Goal: Information Seeking & Learning: Learn about a topic

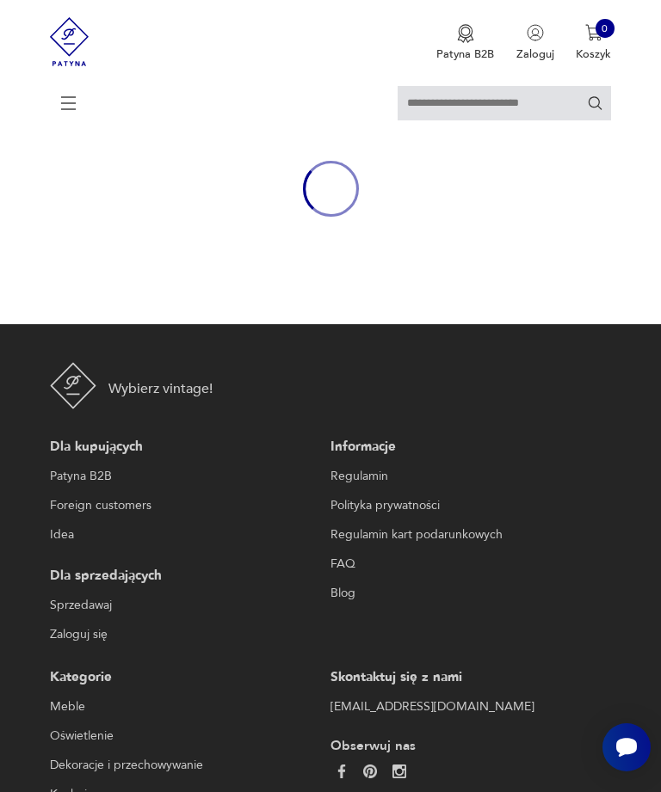
scroll to position [36, 0]
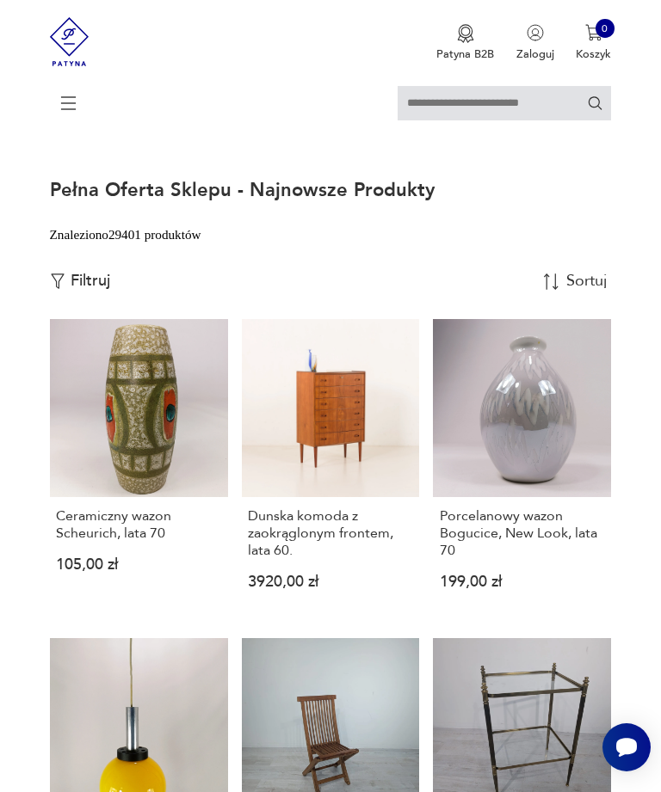
click at [310, 550] on h3 "Dunska komoda z zaokrąglonym frontem, lata 60." at bounding box center [331, 534] width 166 height 52
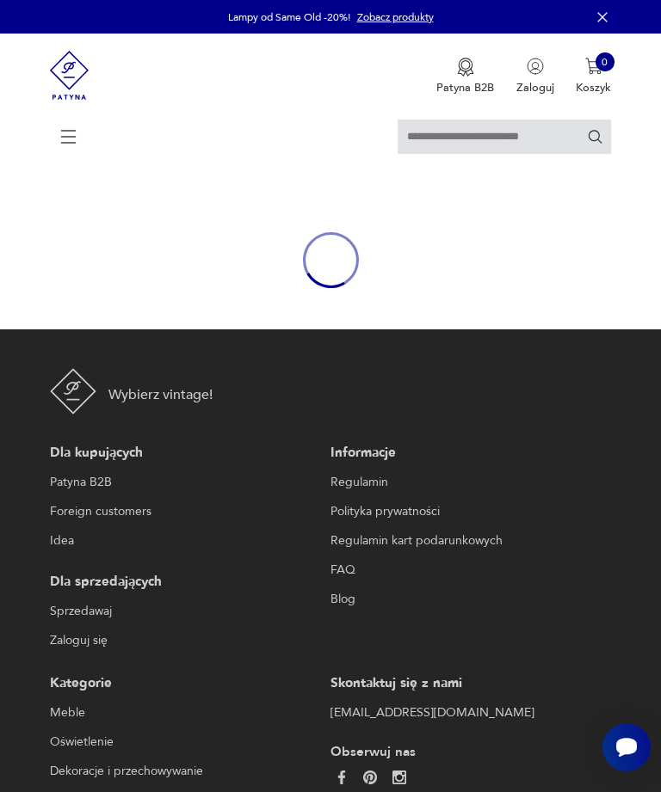
click at [609, 21] on icon "button" at bounding box center [602, 17] width 17 height 17
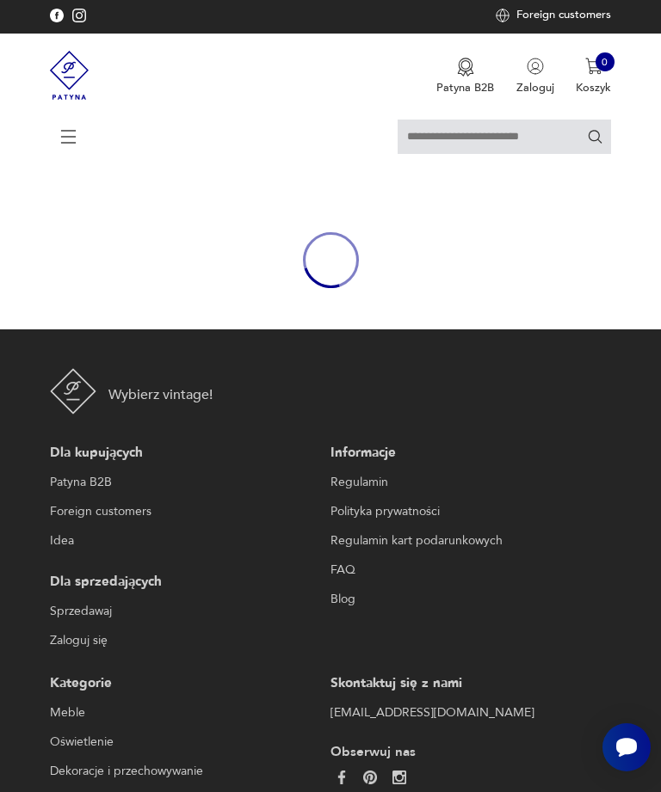
scroll to position [63, 0]
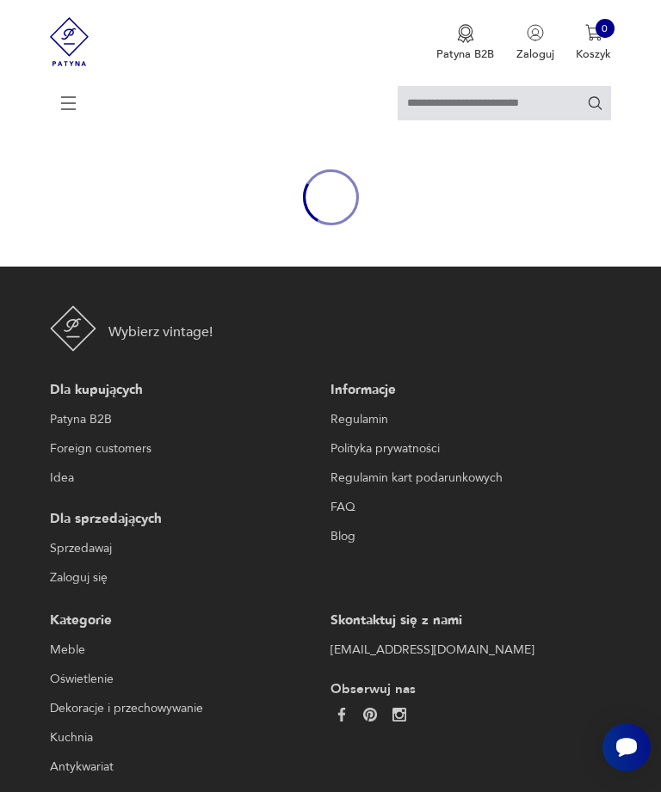
click at [65, 6] on img at bounding box center [70, 41] width 40 height 83
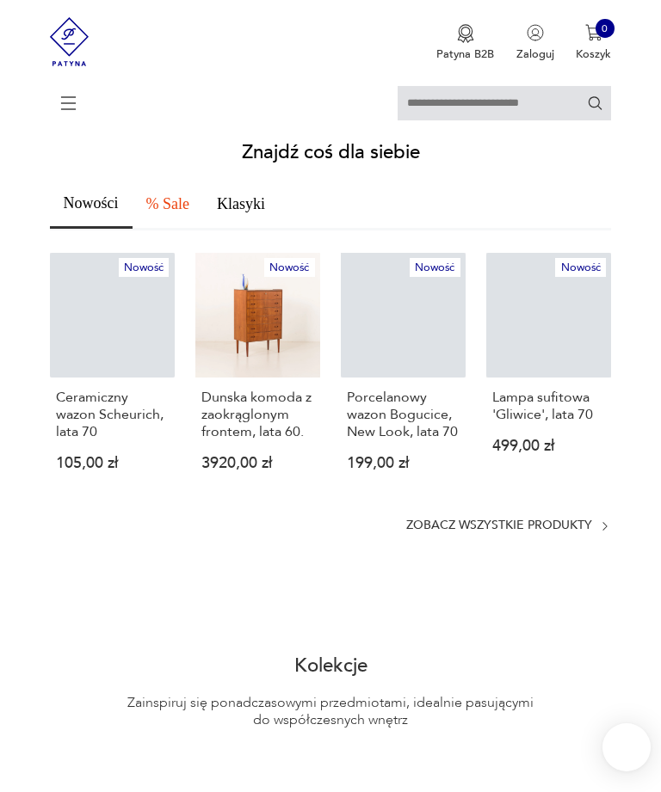
scroll to position [737, 0]
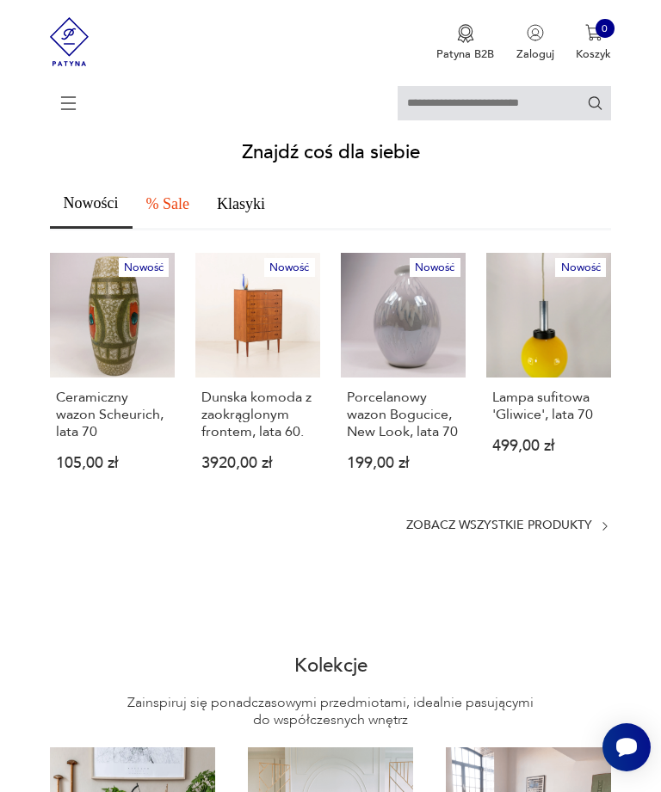
click at [595, 533] on link "Zobacz wszystkie produkty" at bounding box center [508, 527] width 205 height 12
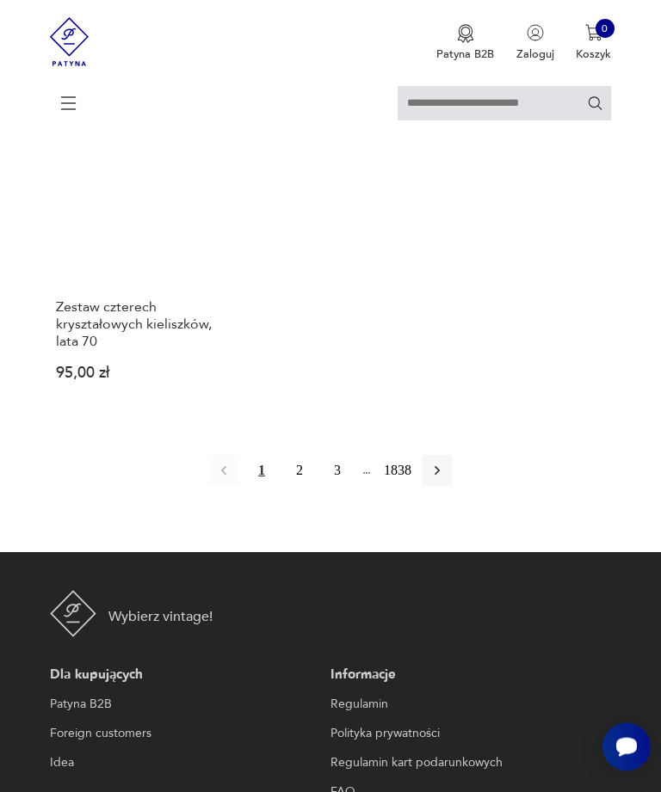
scroll to position [1882, 0]
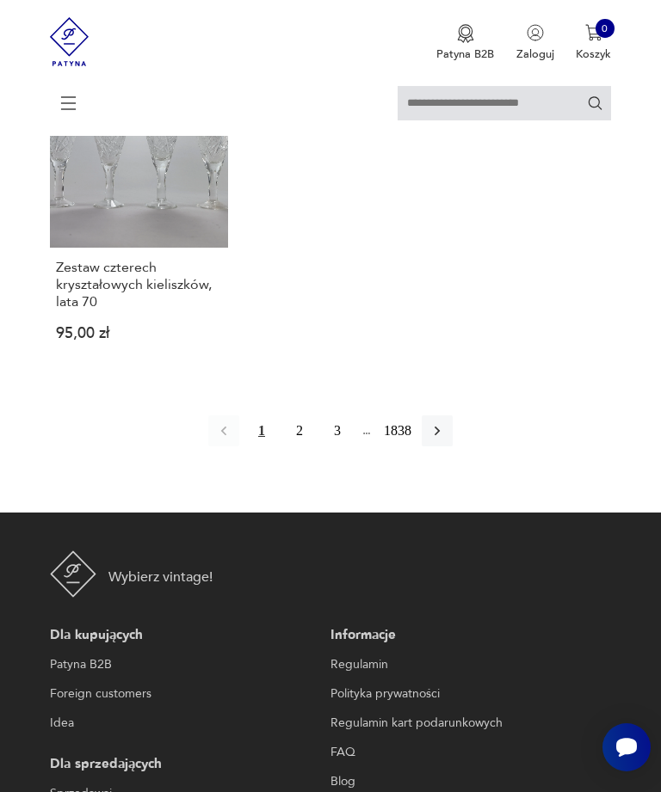
click at [446, 440] on icon "button" at bounding box center [436, 430] width 17 height 17
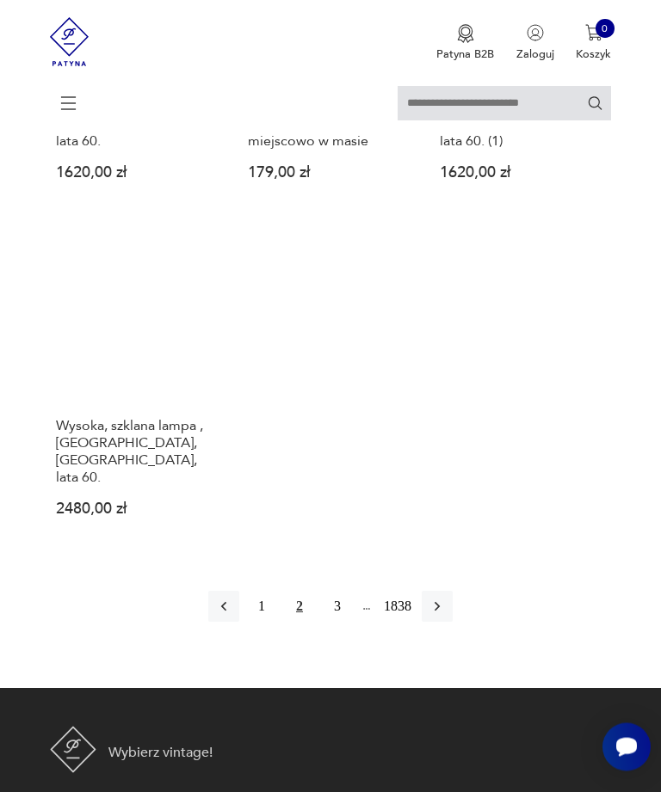
scroll to position [1793, 0]
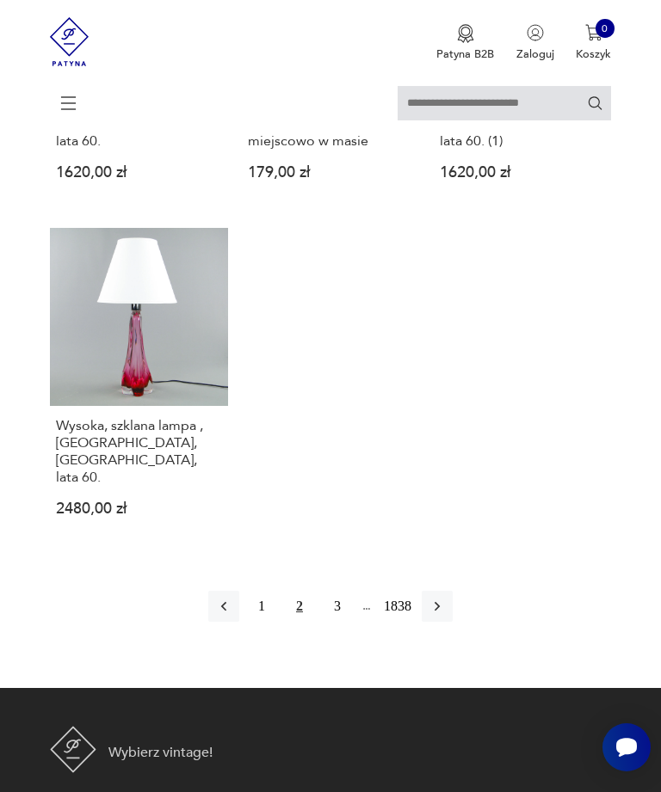
click at [453, 622] on button "button" at bounding box center [437, 606] width 31 height 31
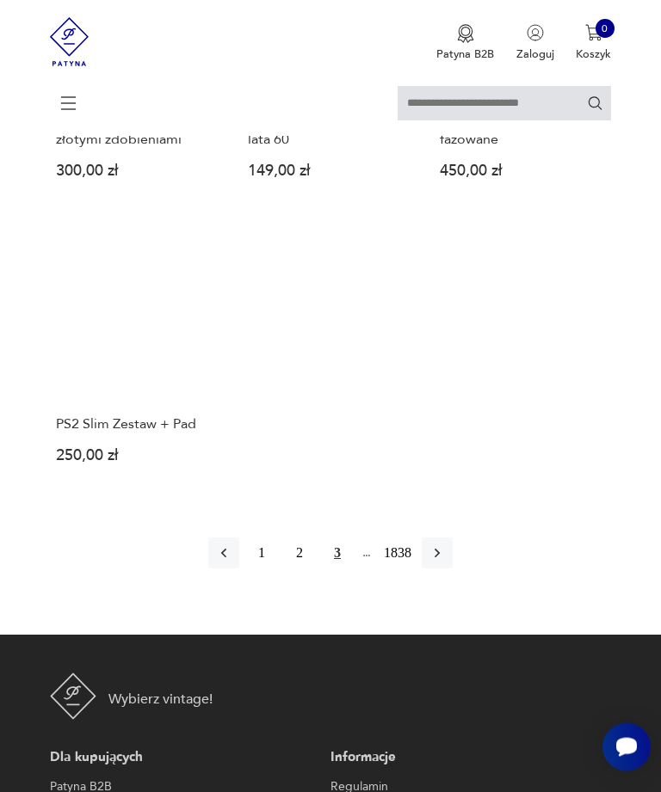
scroll to position [1761, 0]
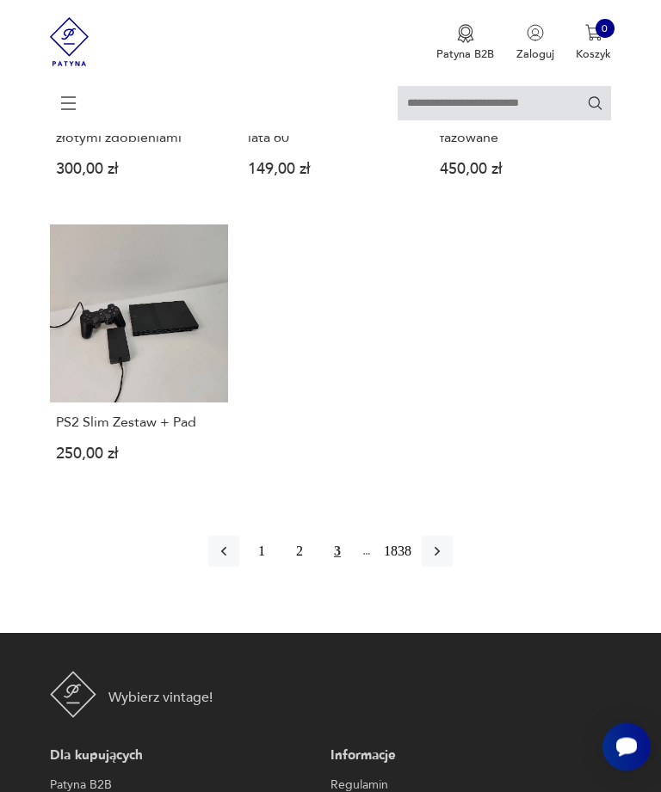
click at [453, 568] on button "button" at bounding box center [437, 552] width 31 height 31
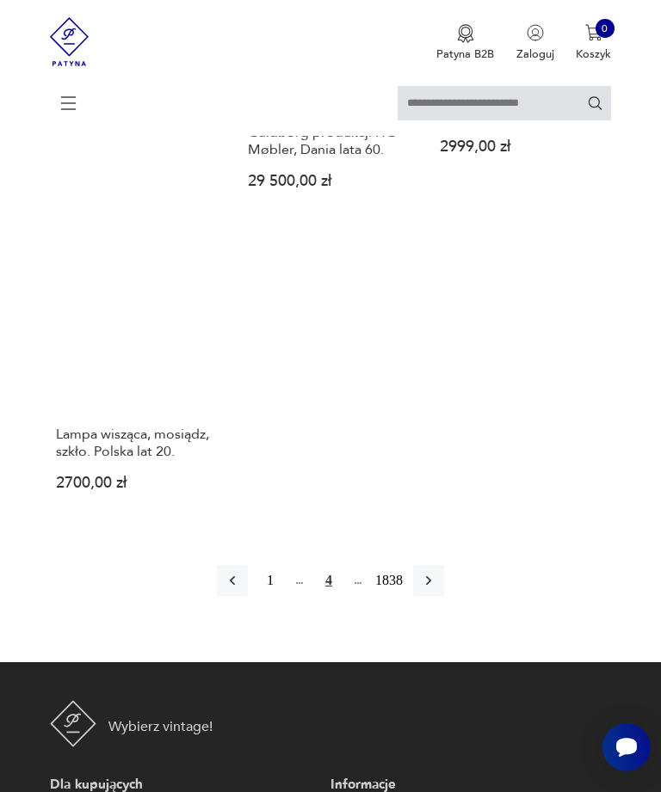
scroll to position [1843, 0]
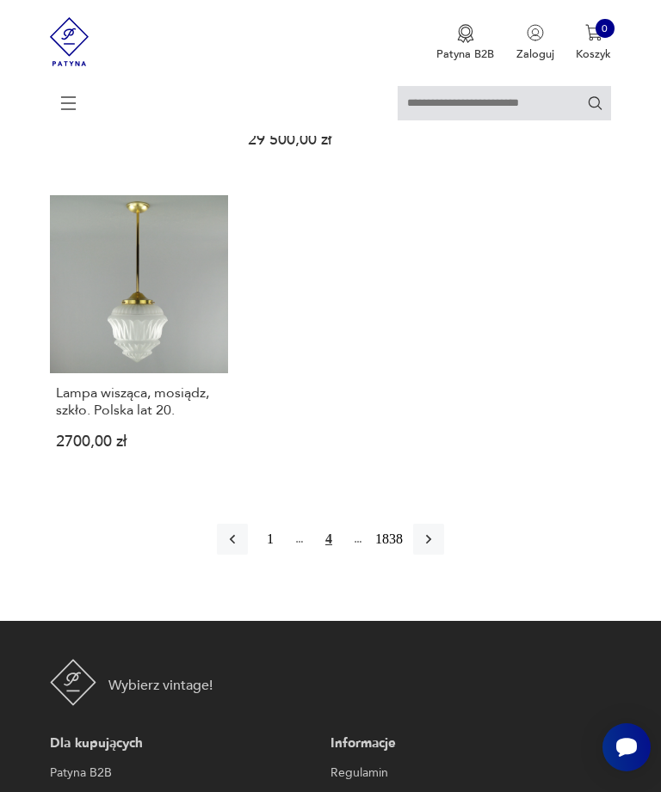
click at [444, 555] on button "button" at bounding box center [428, 539] width 31 height 31
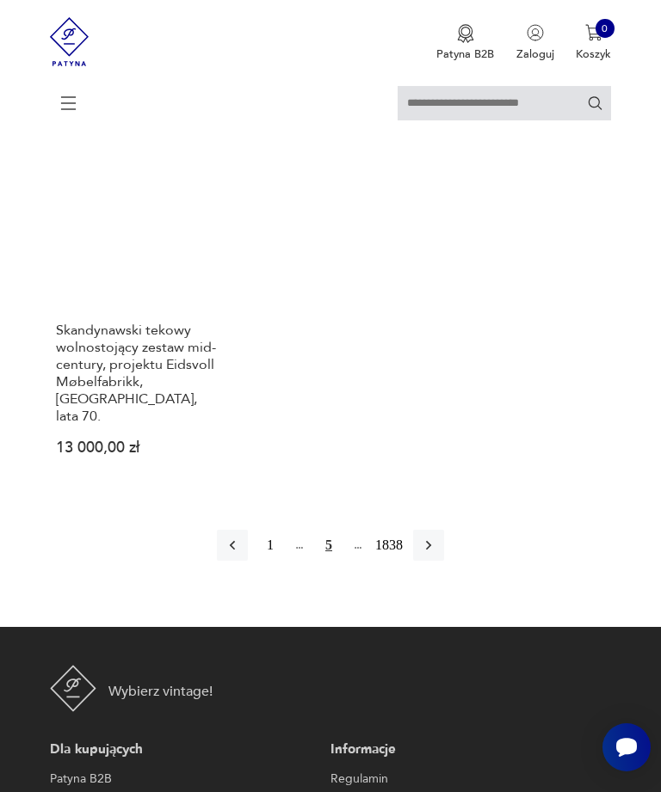
scroll to position [1814, 0]
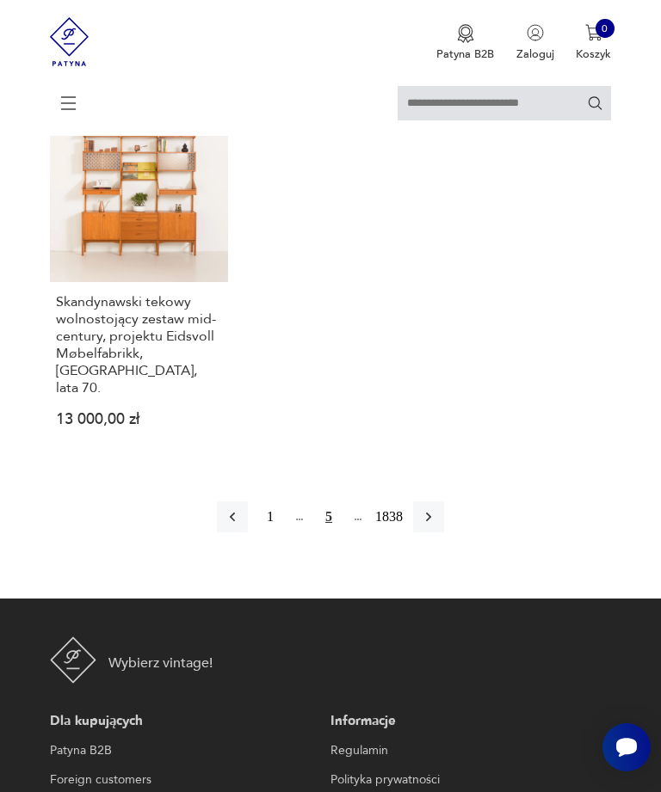
click at [444, 533] on button "button" at bounding box center [428, 517] width 31 height 31
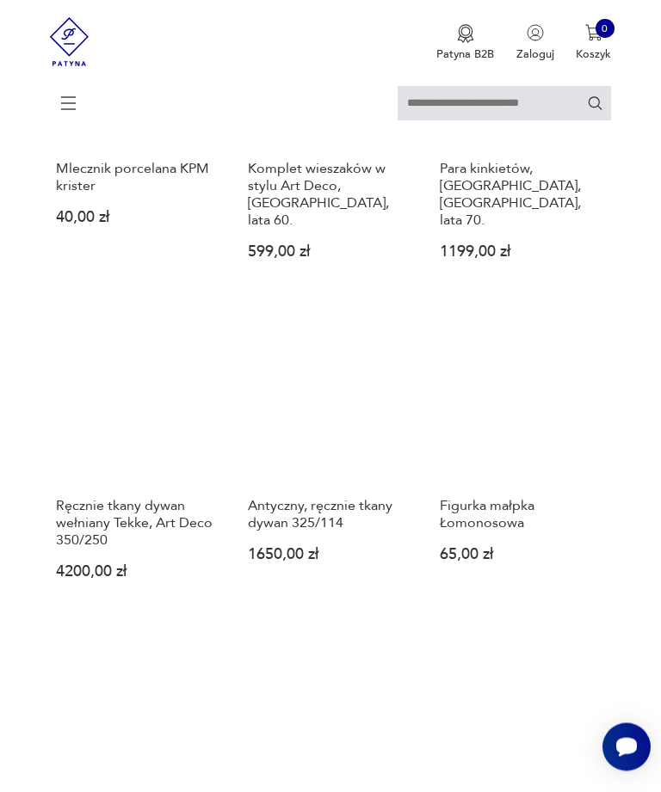
scroll to position [1328, 0]
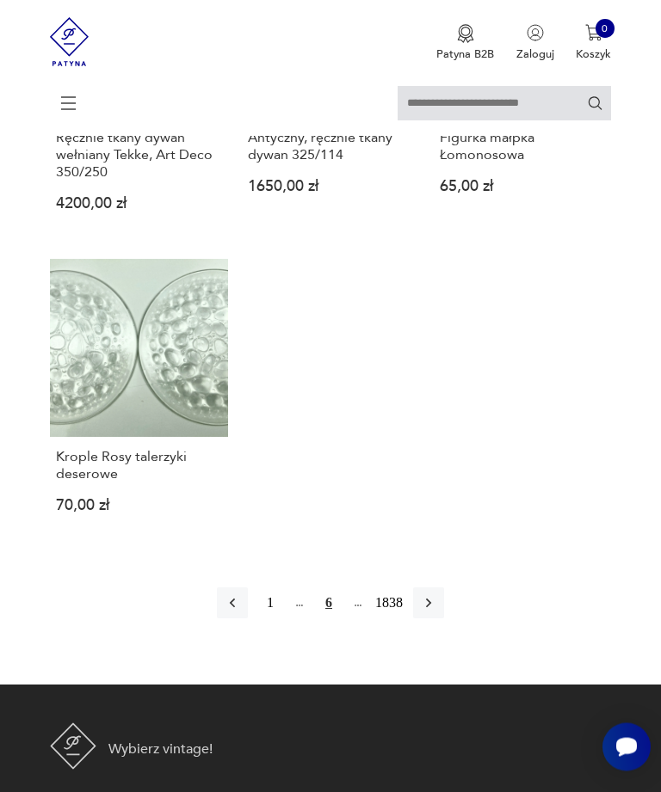
click at [444, 619] on button "button" at bounding box center [428, 603] width 31 height 31
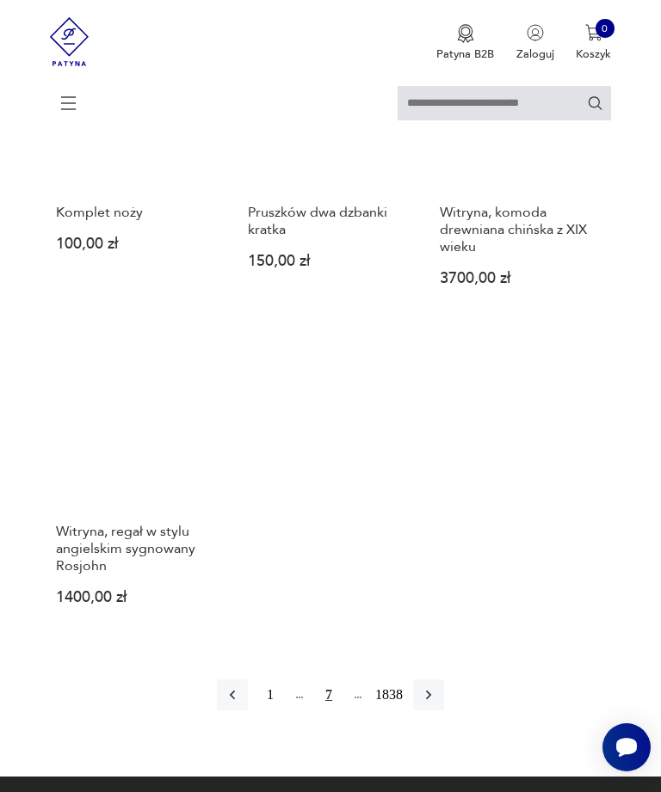
scroll to position [1650, 0]
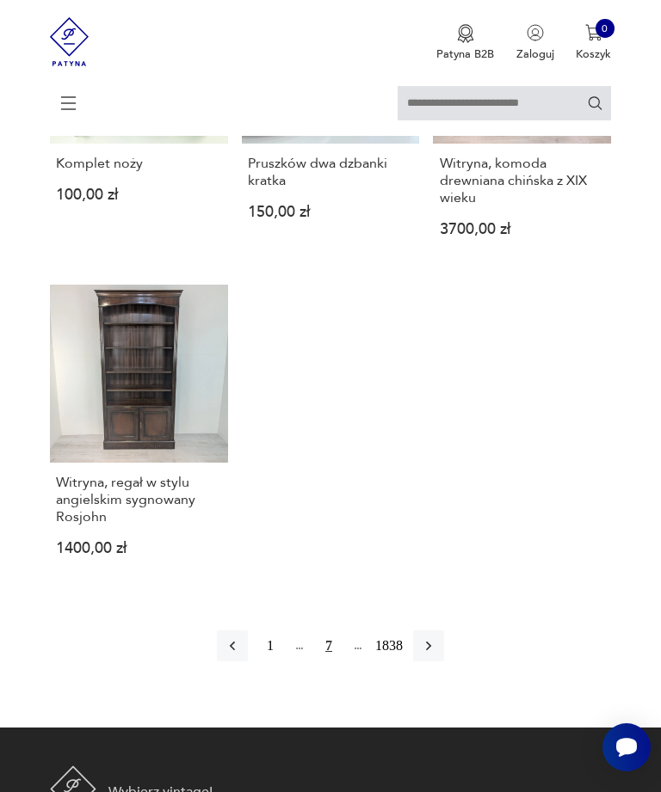
click at [437, 655] on icon "button" at bounding box center [428, 646] width 17 height 17
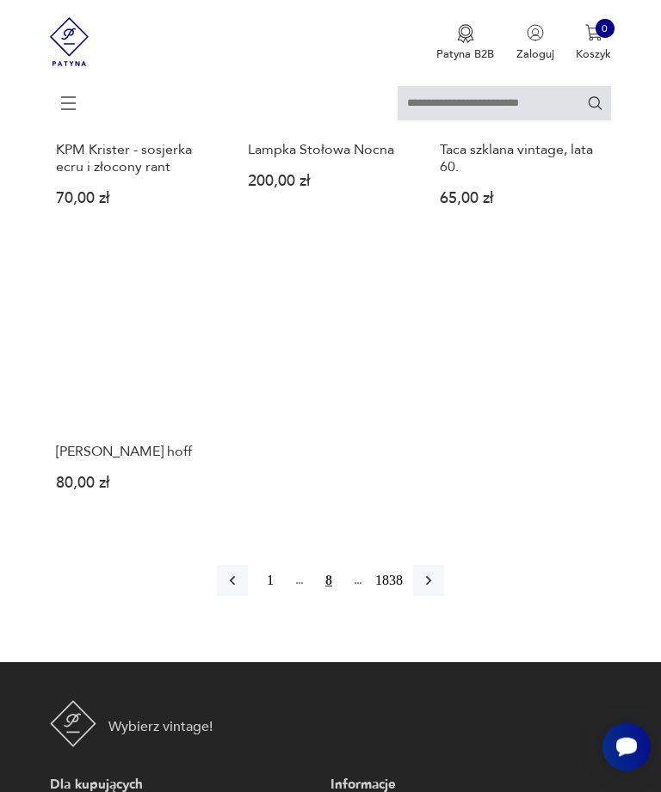
scroll to position [1836, 0]
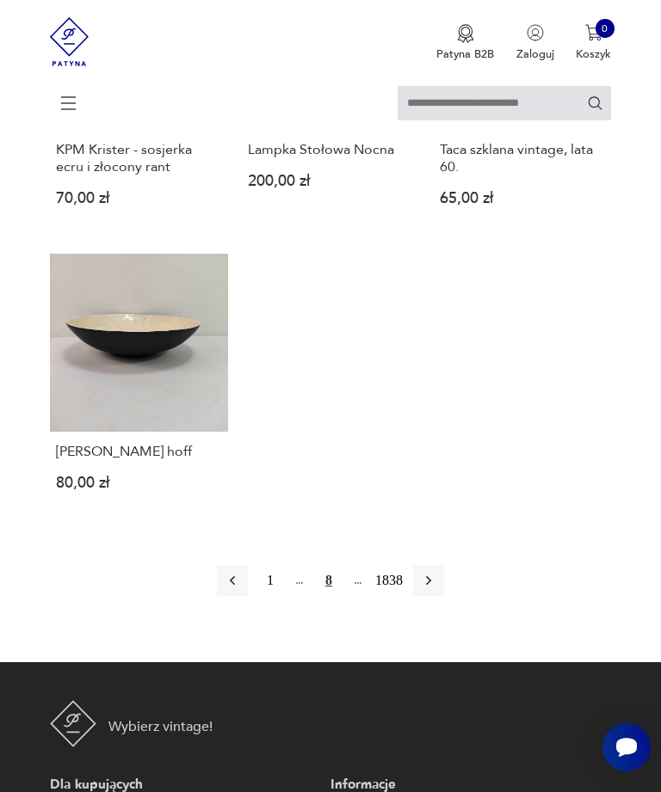
click at [444, 596] on button "button" at bounding box center [428, 580] width 31 height 31
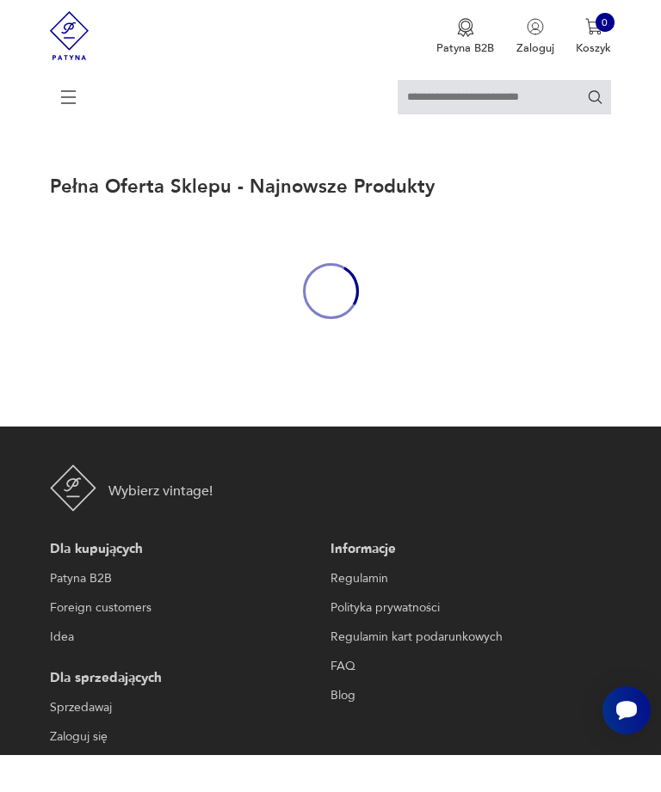
scroll to position [52, 0]
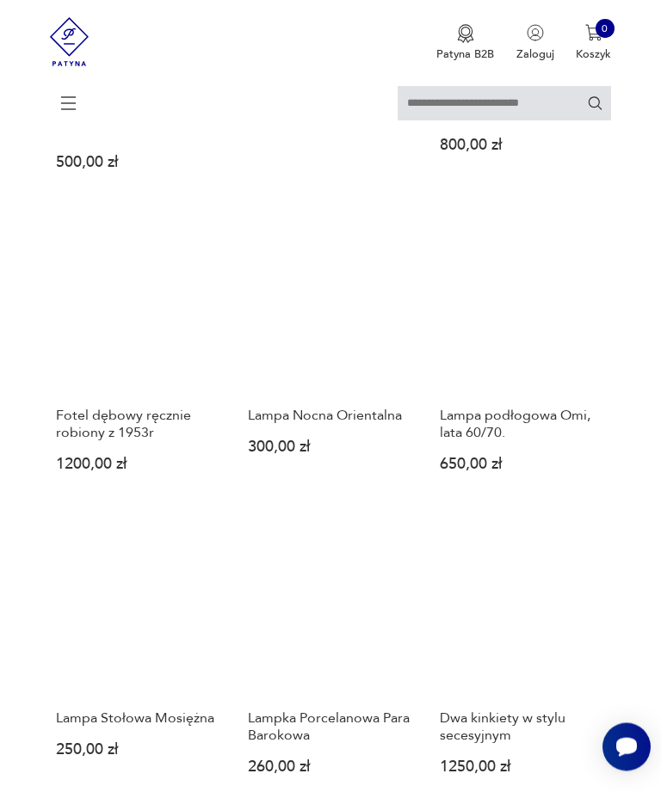
scroll to position [1061, 0]
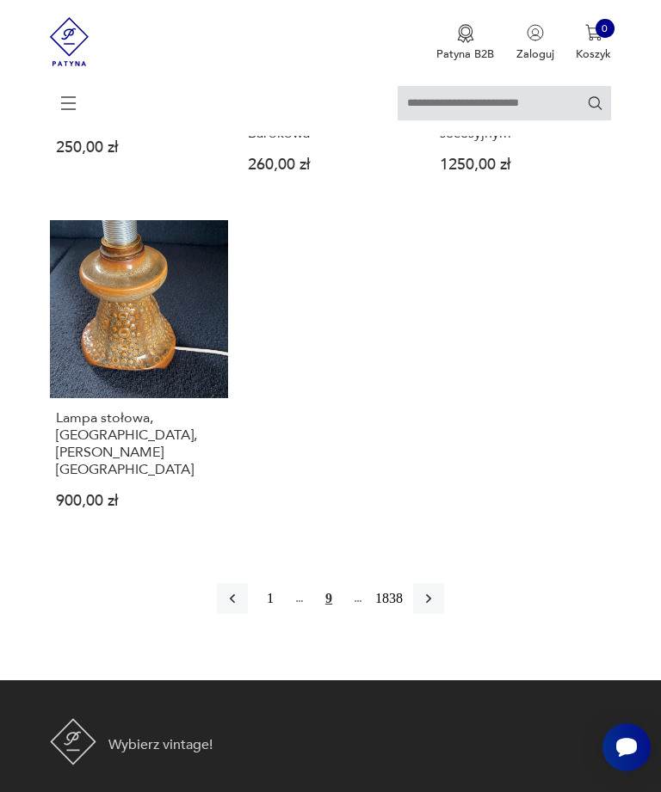
click at [444, 614] on button "button" at bounding box center [428, 598] width 31 height 31
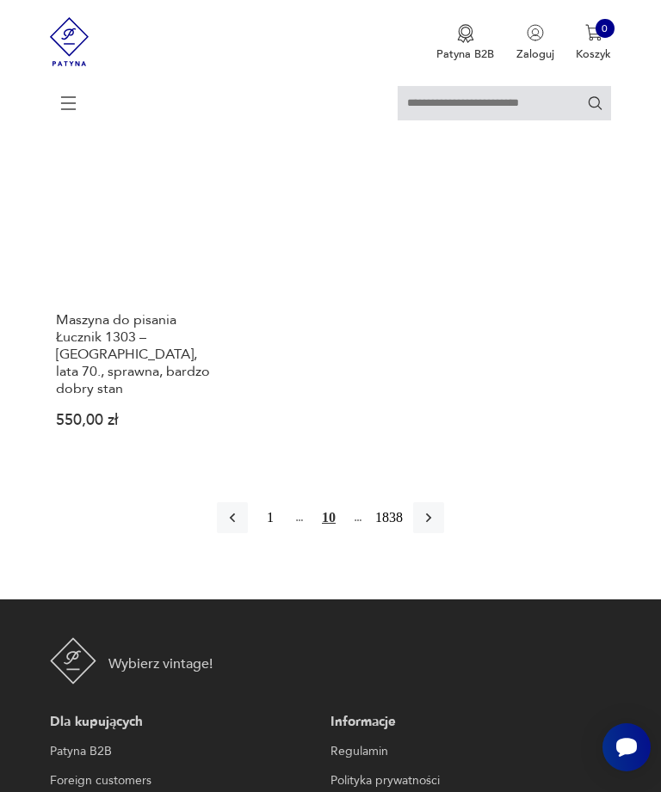
scroll to position [1875, 0]
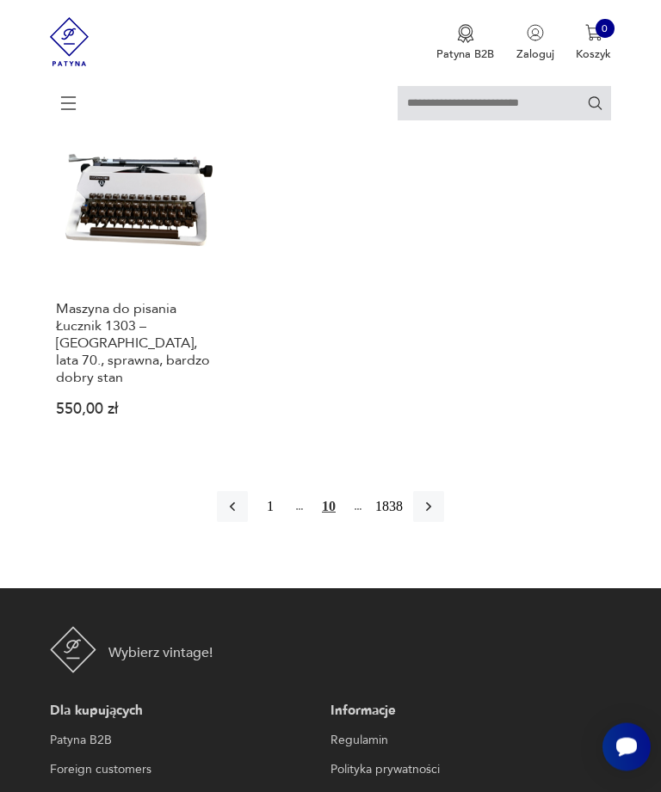
click at [444, 523] on button "button" at bounding box center [428, 507] width 31 height 31
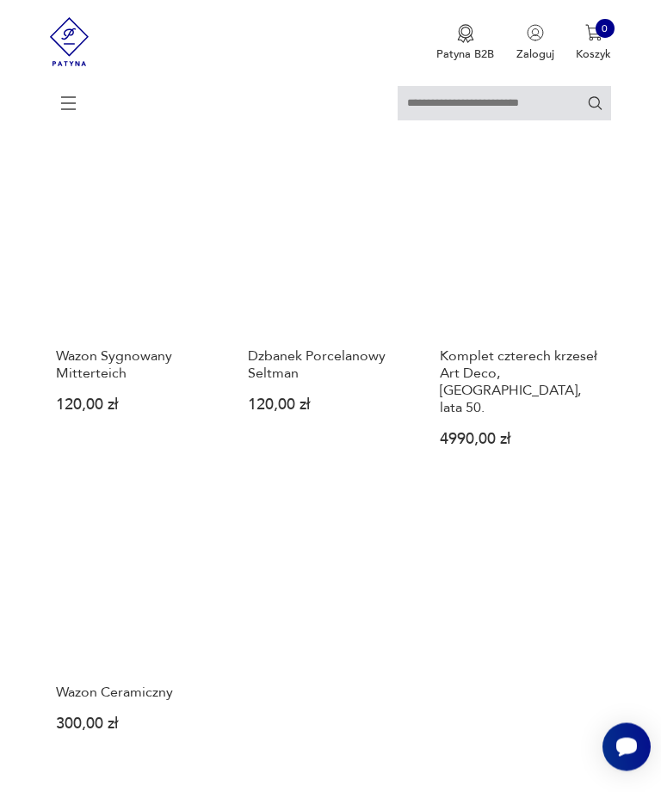
scroll to position [1537, 0]
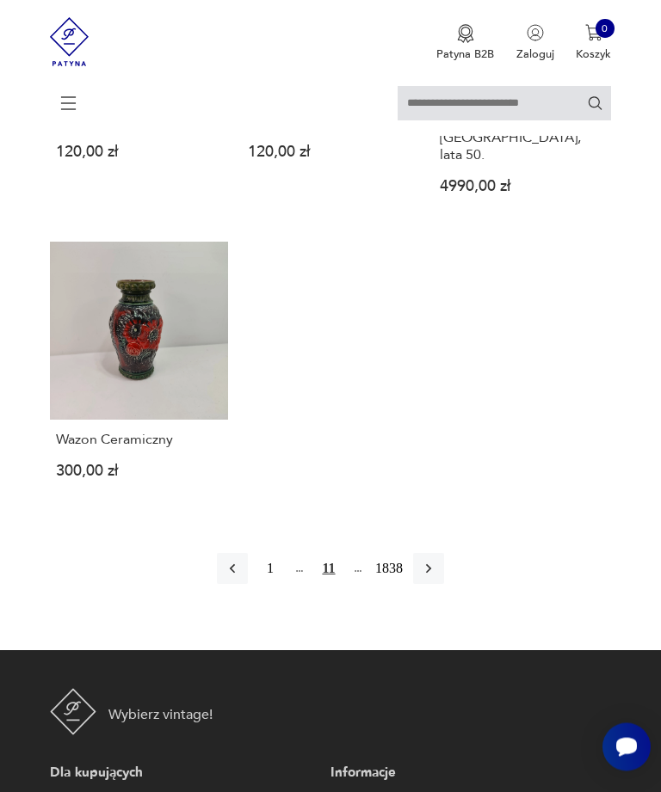
click at [444, 585] on button "button" at bounding box center [428, 569] width 31 height 31
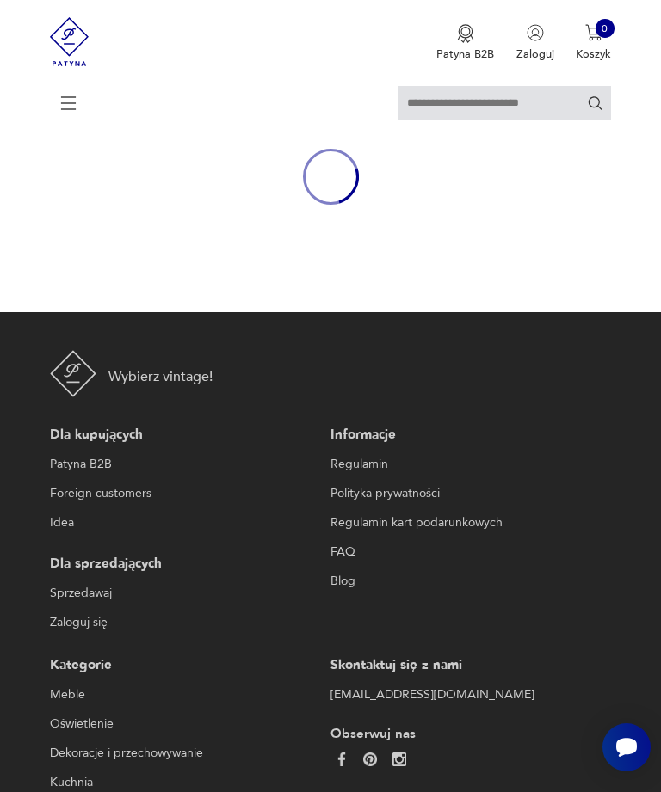
scroll to position [52, 0]
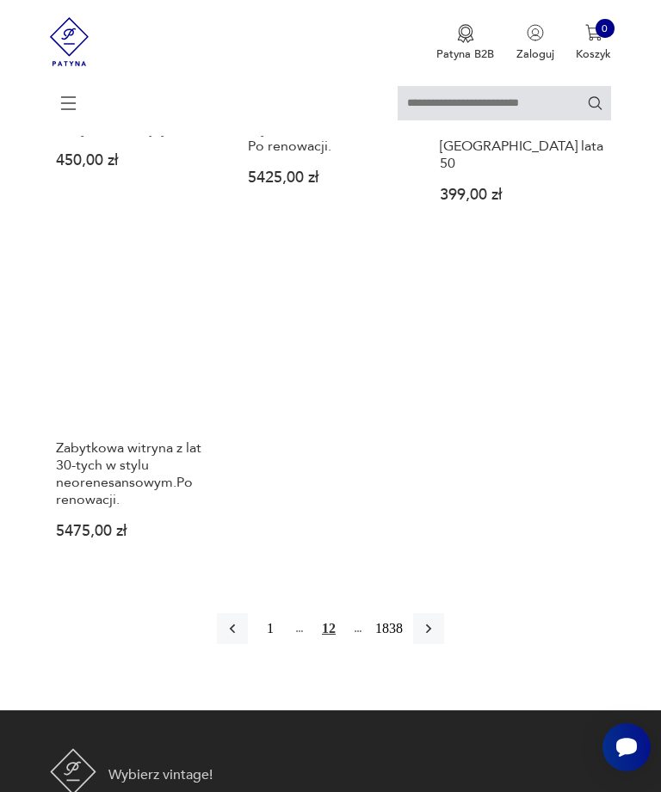
scroll to position [1800, 0]
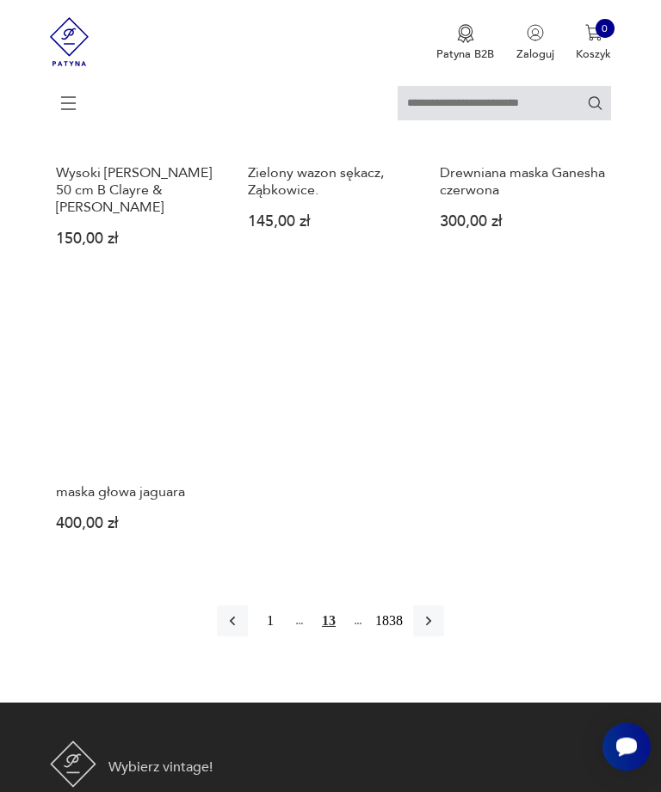
scroll to position [1626, 0]
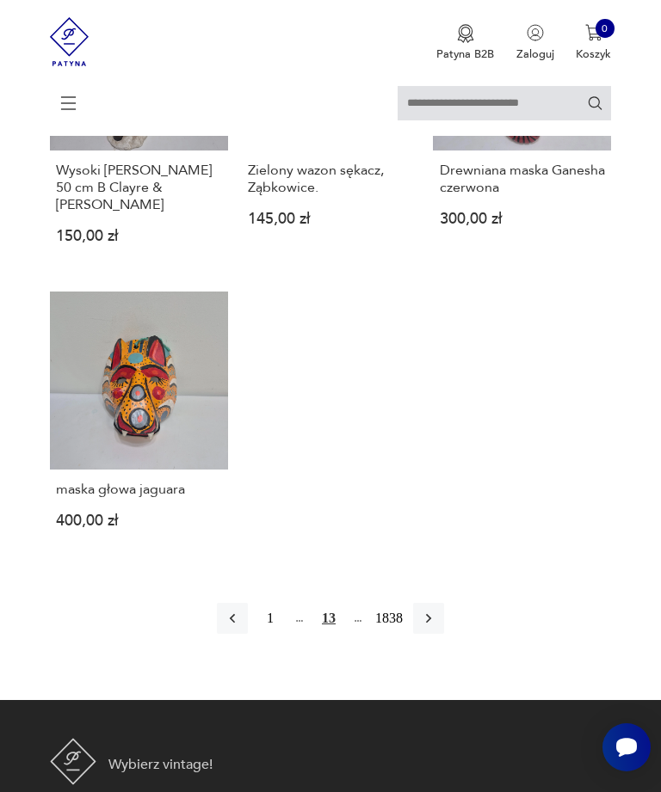
click at [437, 627] on icon "button" at bounding box center [428, 618] width 17 height 17
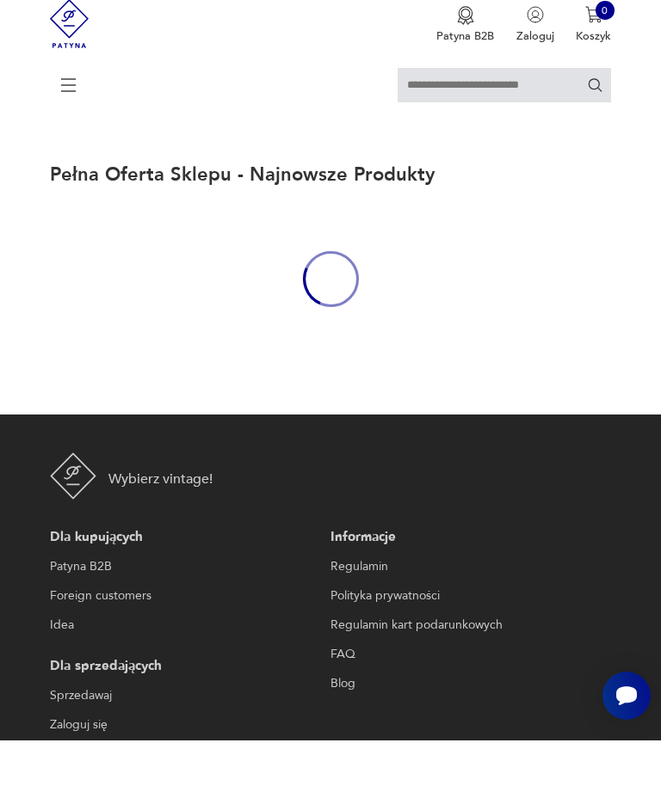
scroll to position [52, 0]
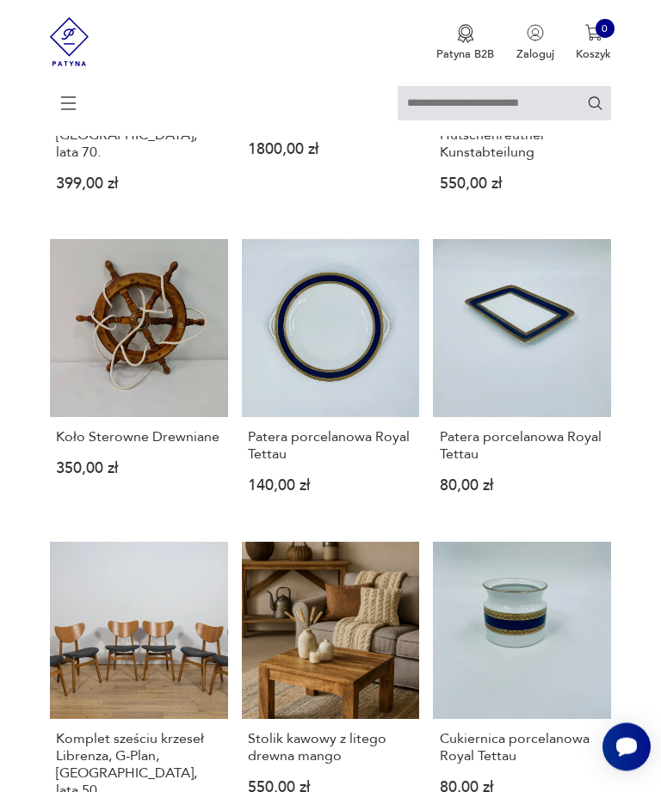
click at [72, 103] on icon at bounding box center [69, 103] width 60 height 60
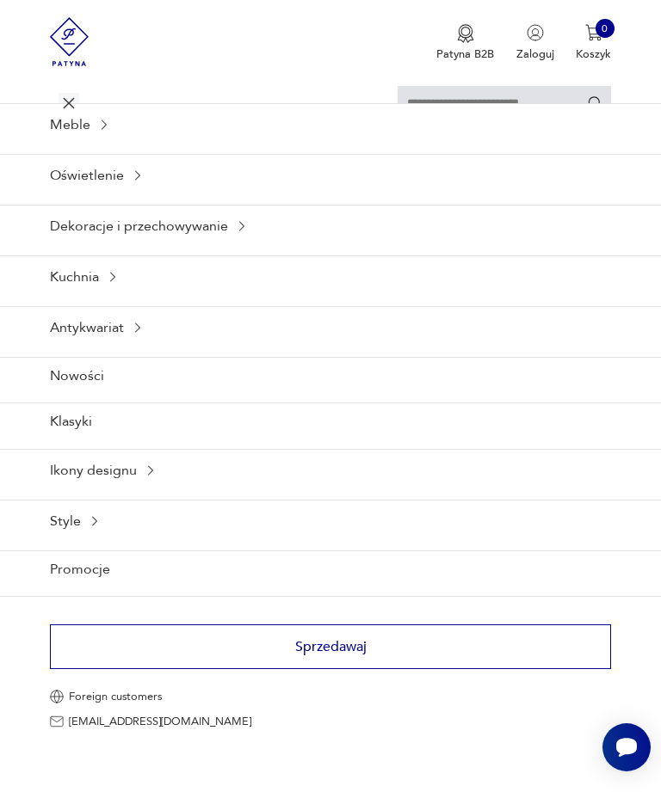
click at [82, 145] on div "Meble" at bounding box center [330, 124] width 661 height 42
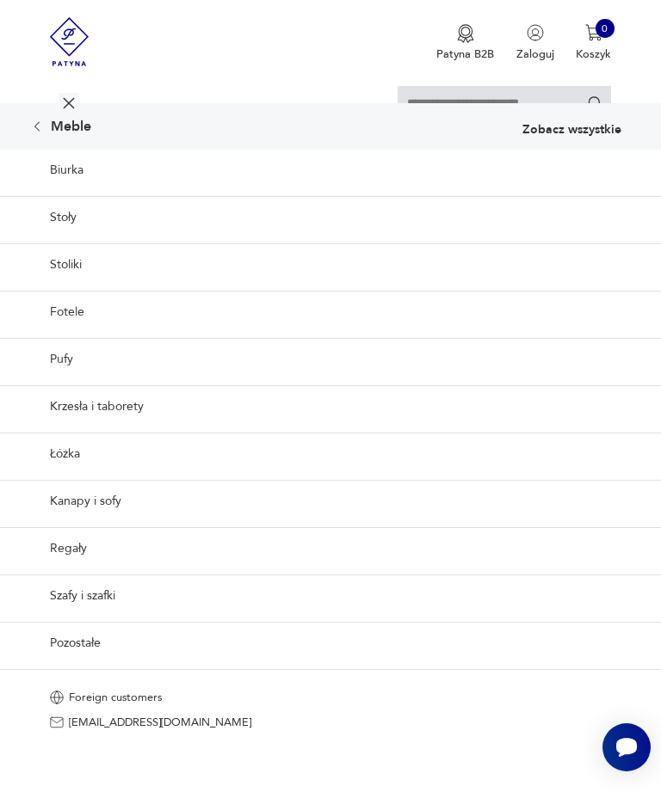
click at [101, 428] on link "Krzesła i taborety" at bounding box center [330, 406] width 661 height 42
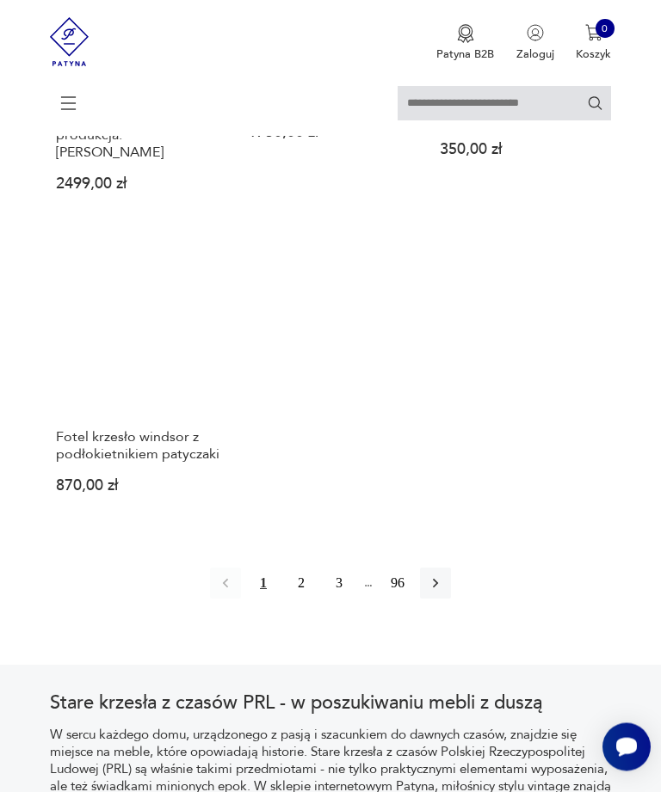
scroll to position [2172, 0]
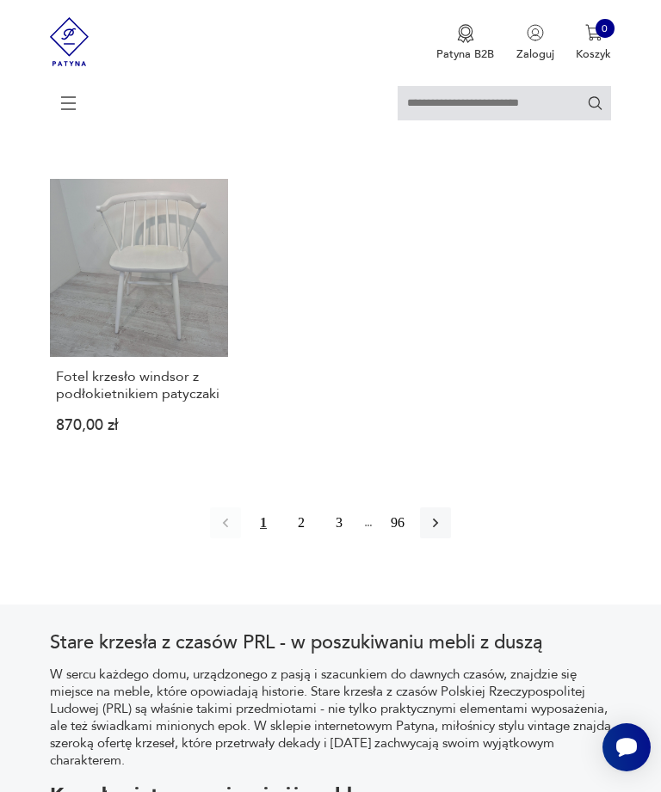
click at [444, 532] on icon "button" at bounding box center [435, 522] width 17 height 17
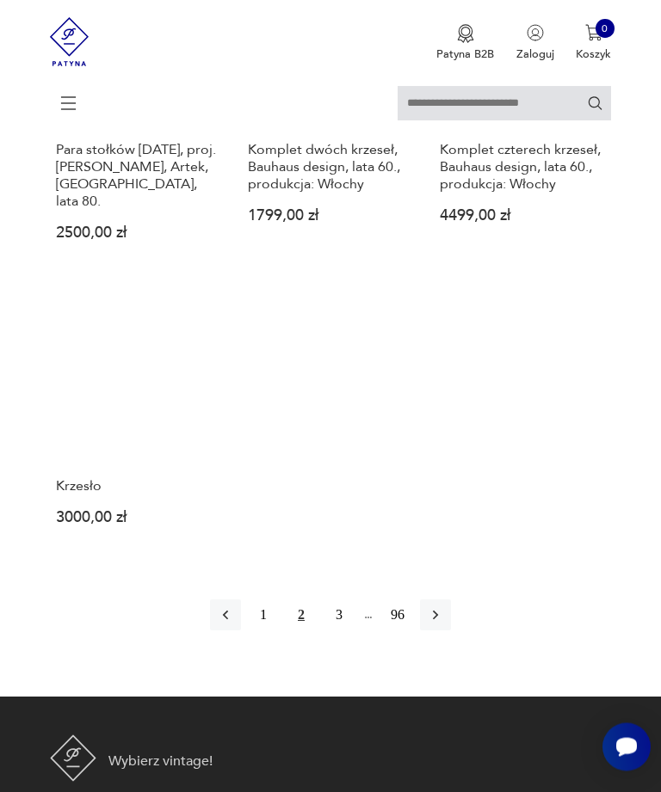
scroll to position [2125, 0]
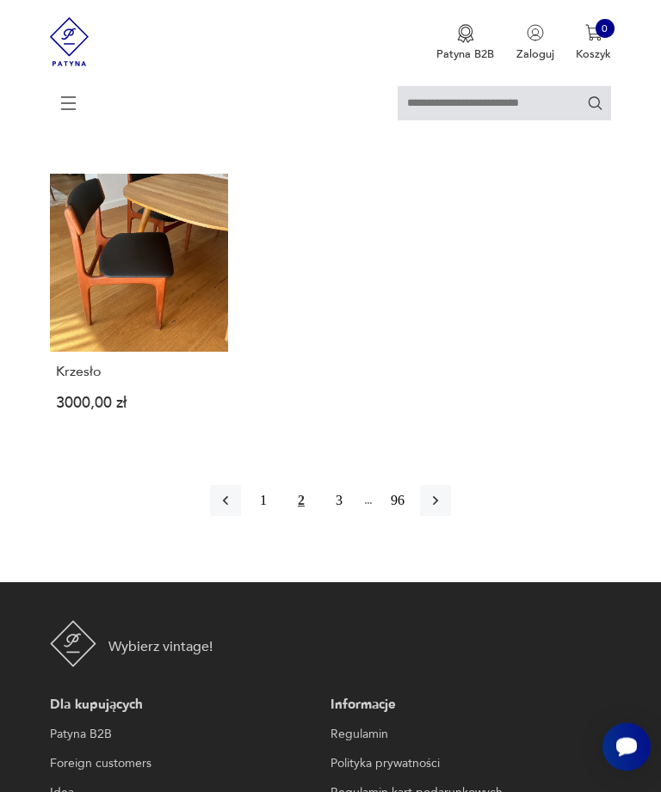
click at [444, 510] on icon "button" at bounding box center [435, 501] width 17 height 17
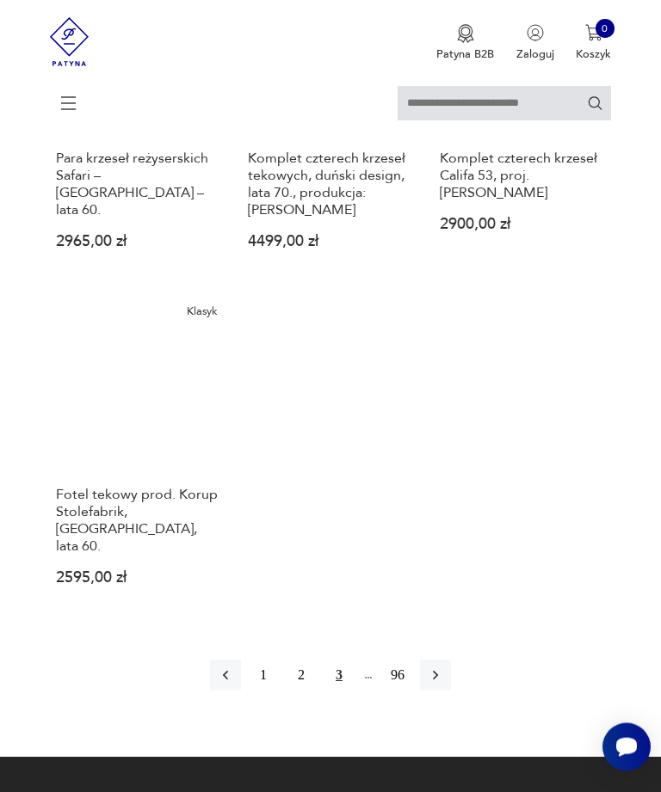
scroll to position [2151, 0]
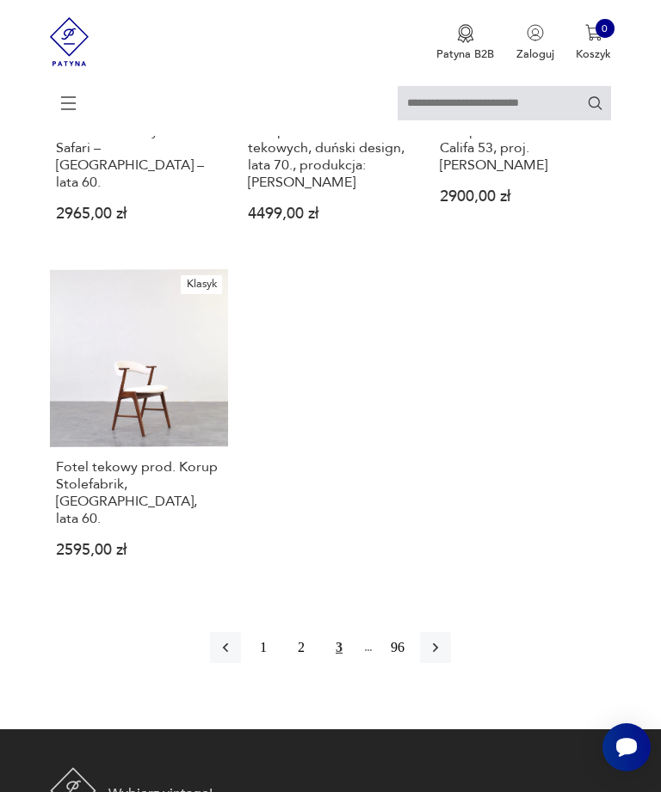
click at [451, 662] on button "button" at bounding box center [435, 647] width 31 height 31
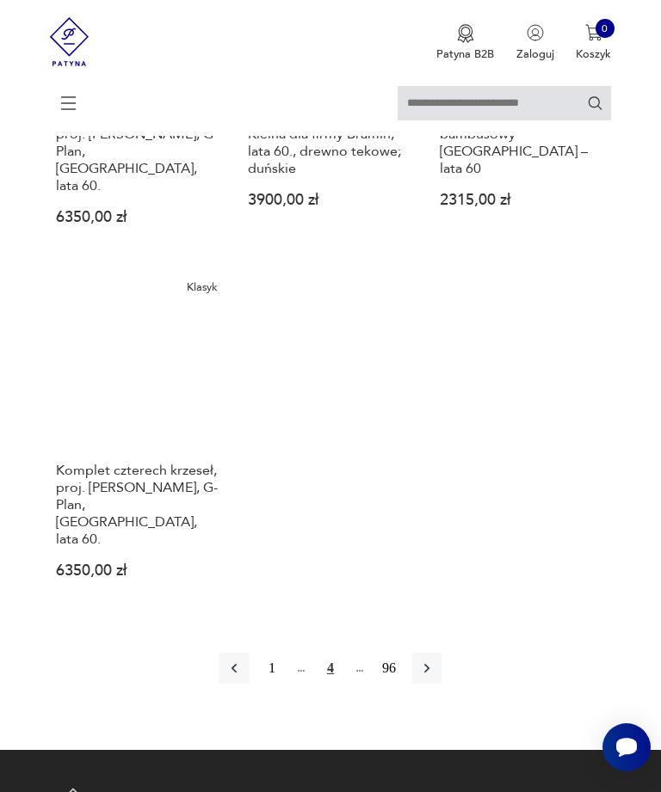
scroll to position [2154, 0]
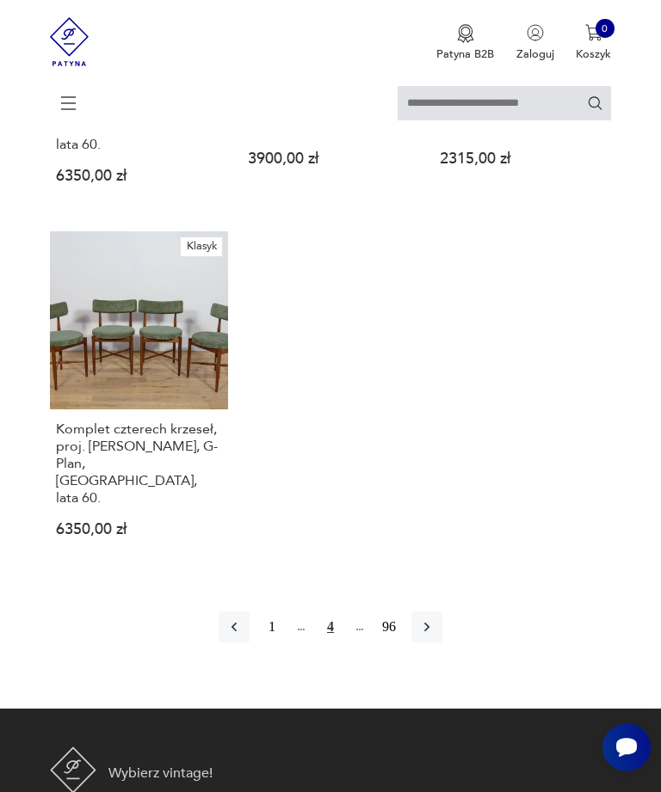
click at [435, 636] on icon "button" at bounding box center [426, 627] width 17 height 17
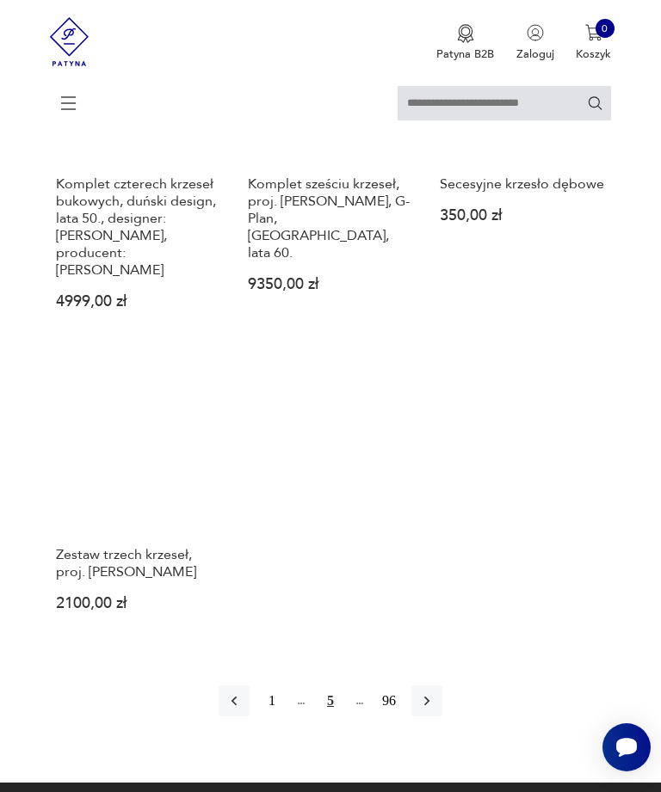
scroll to position [2116, 0]
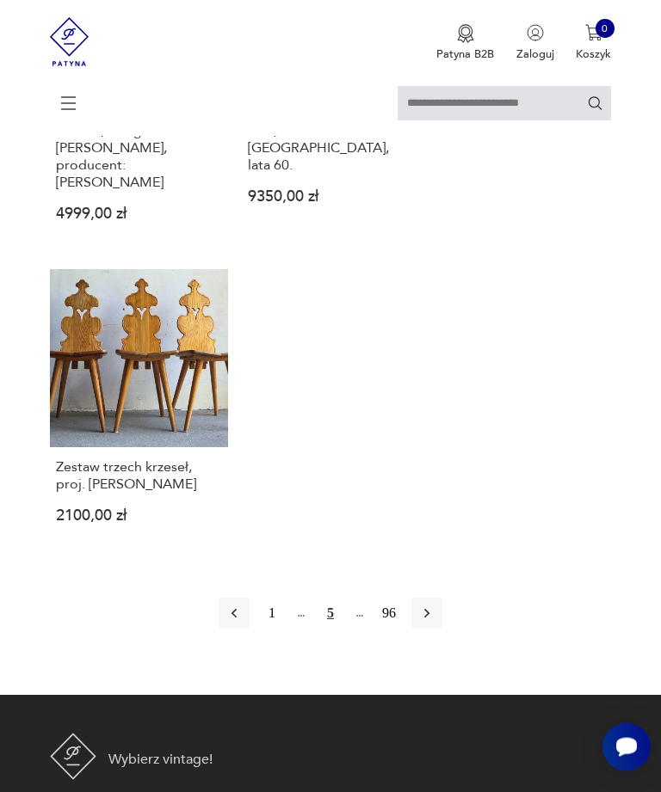
click at [442, 630] on button "button" at bounding box center [426, 614] width 31 height 31
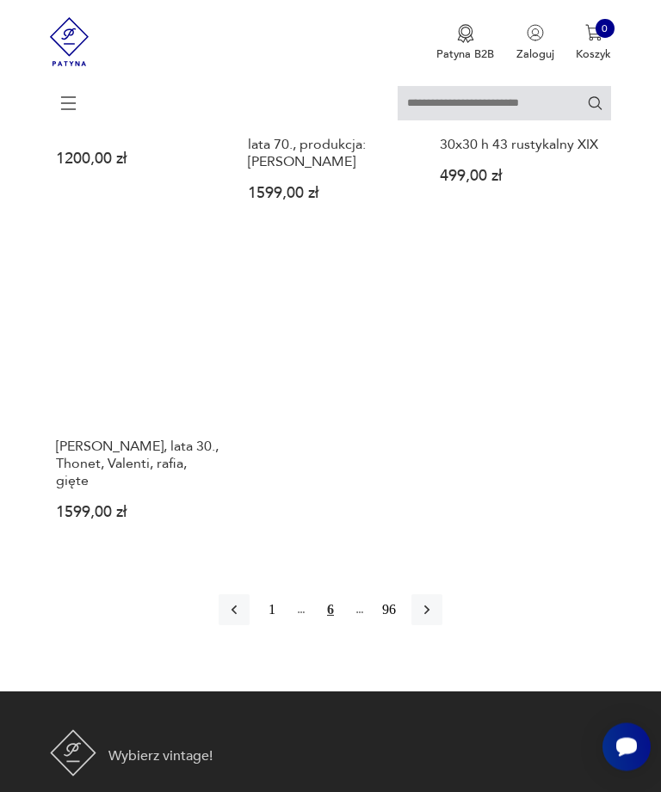
scroll to position [2296, 0]
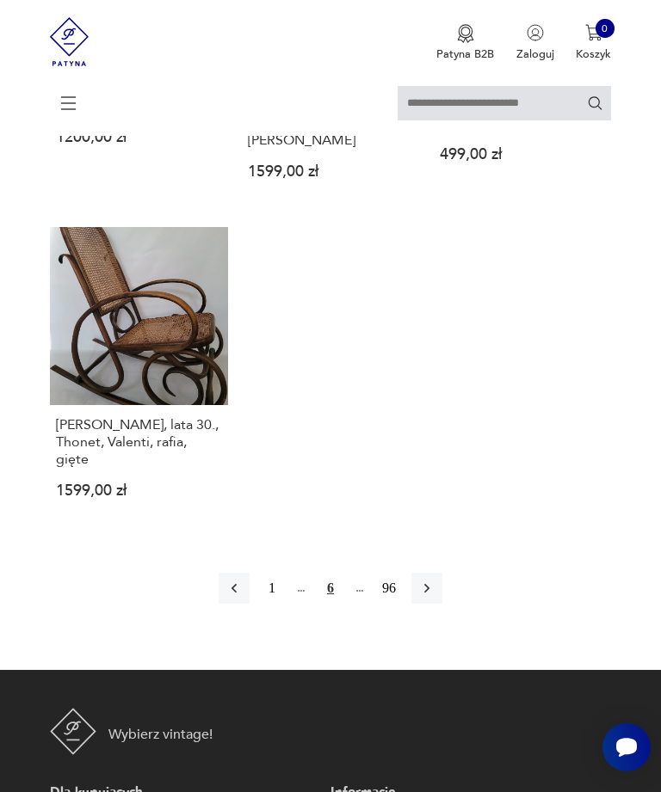
click at [442, 604] on button "button" at bounding box center [426, 588] width 31 height 31
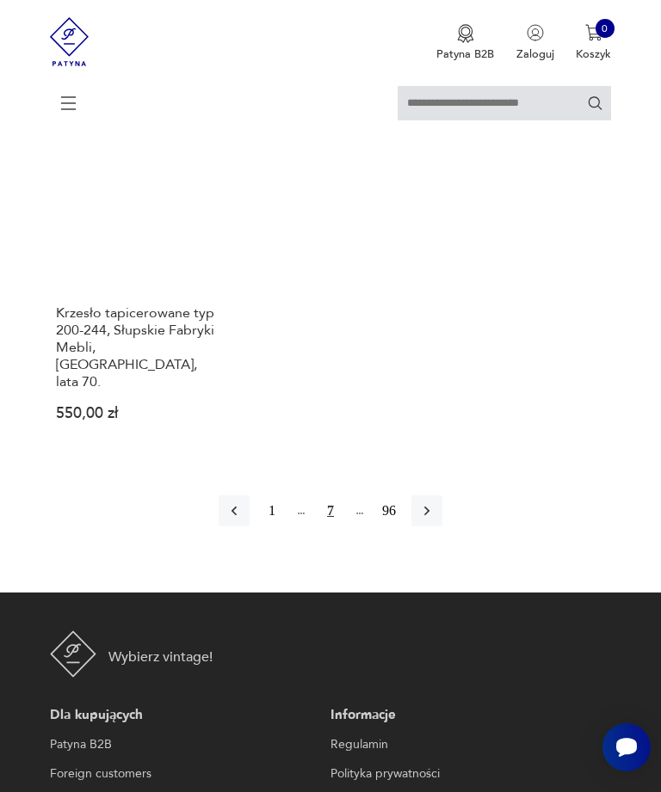
scroll to position [2234, 0]
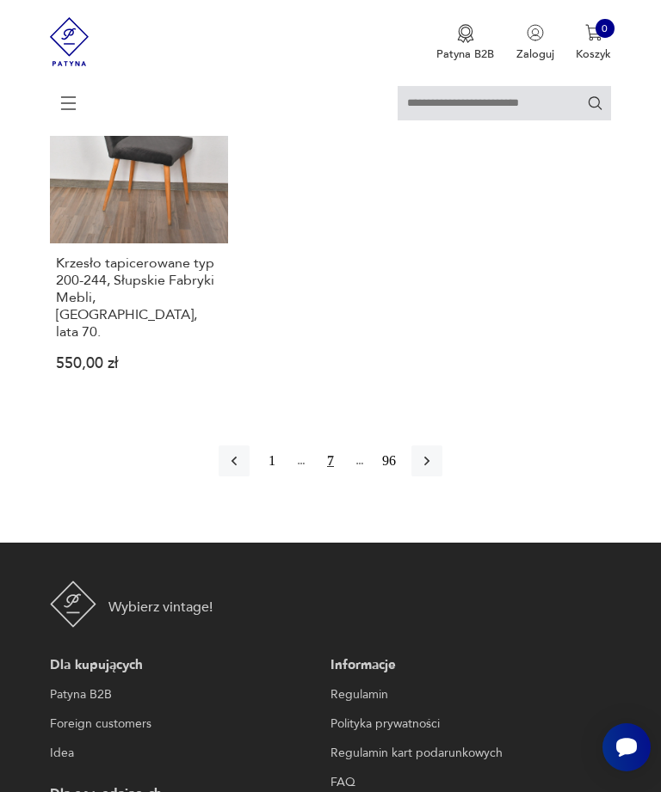
click at [396, 477] on button "96" at bounding box center [388, 461] width 31 height 31
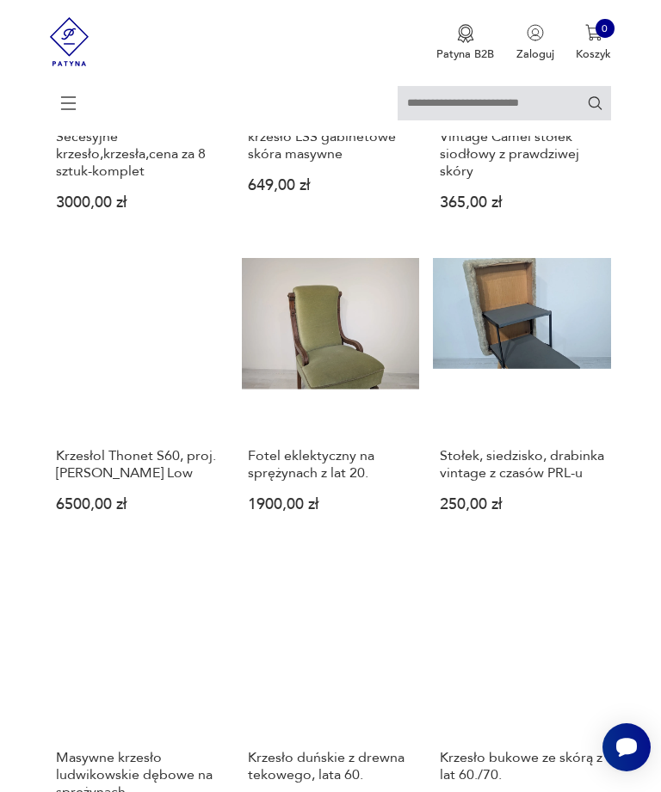
scroll to position [333, 0]
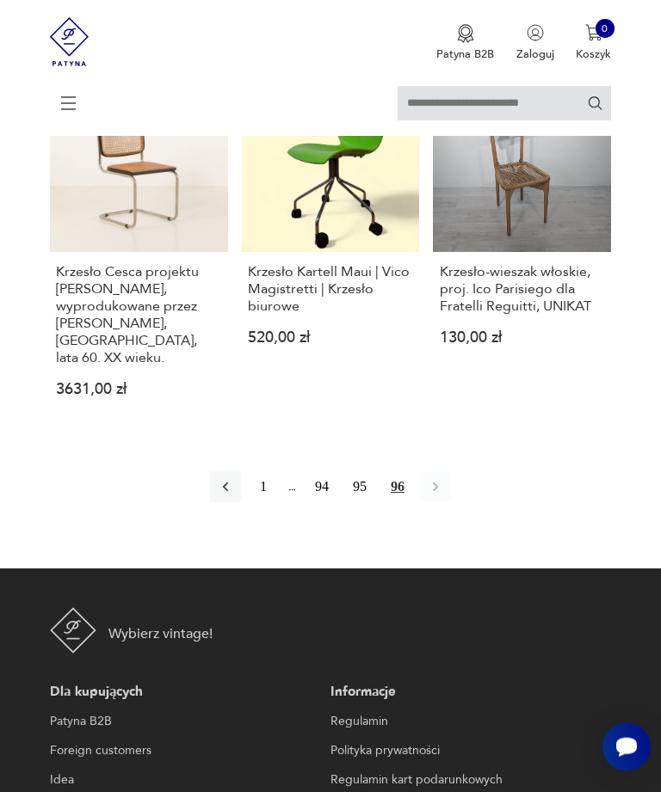
click at [323, 503] on button "94" at bounding box center [321, 487] width 31 height 31
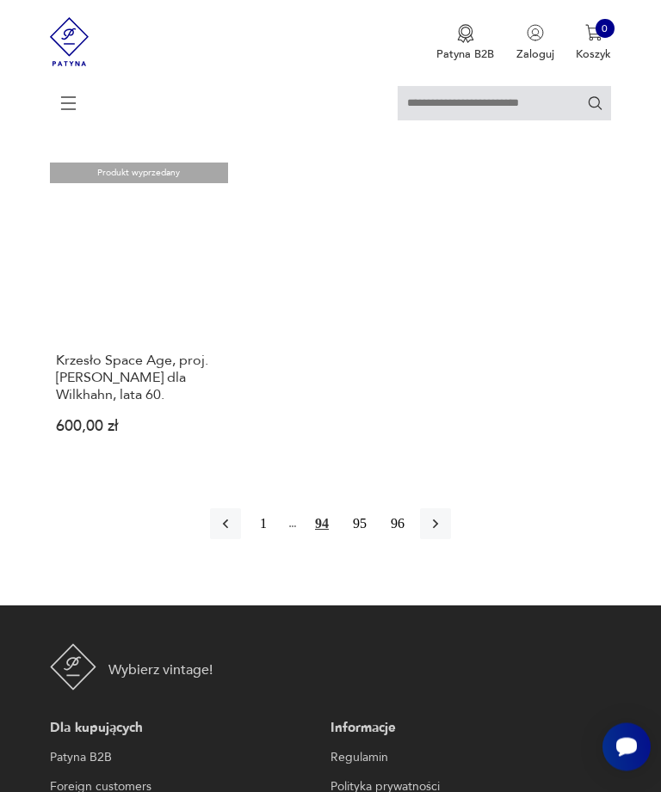
scroll to position [2230, 0]
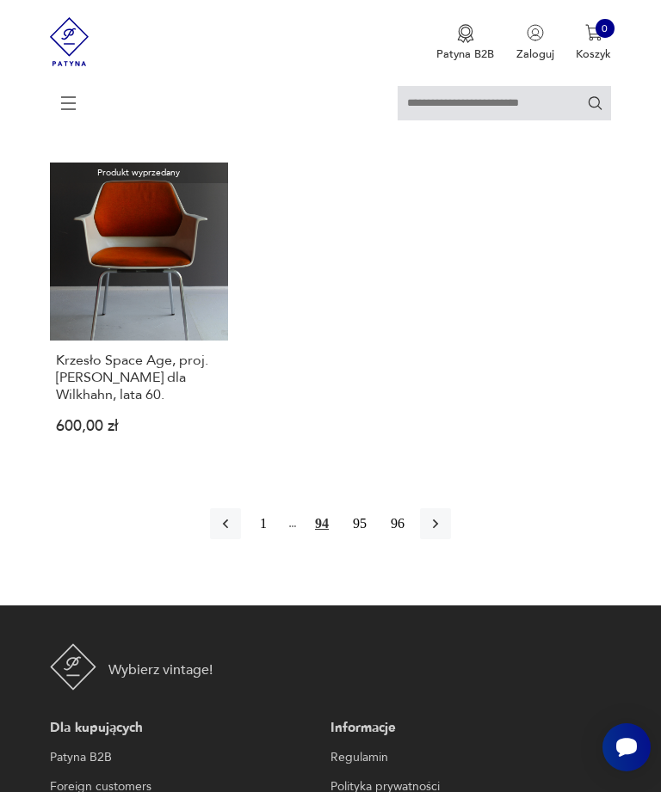
click at [217, 533] on icon "button" at bounding box center [225, 523] width 17 height 17
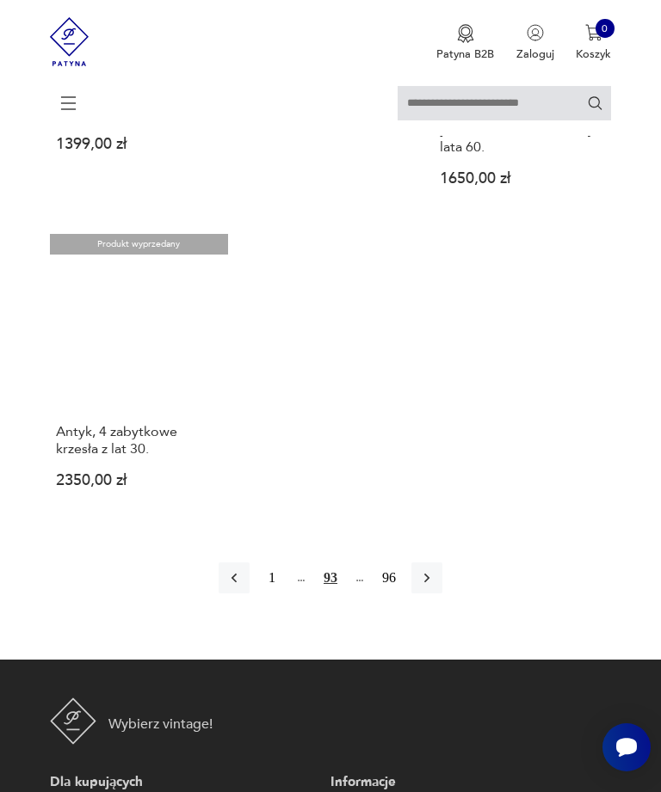
scroll to position [2091, 0]
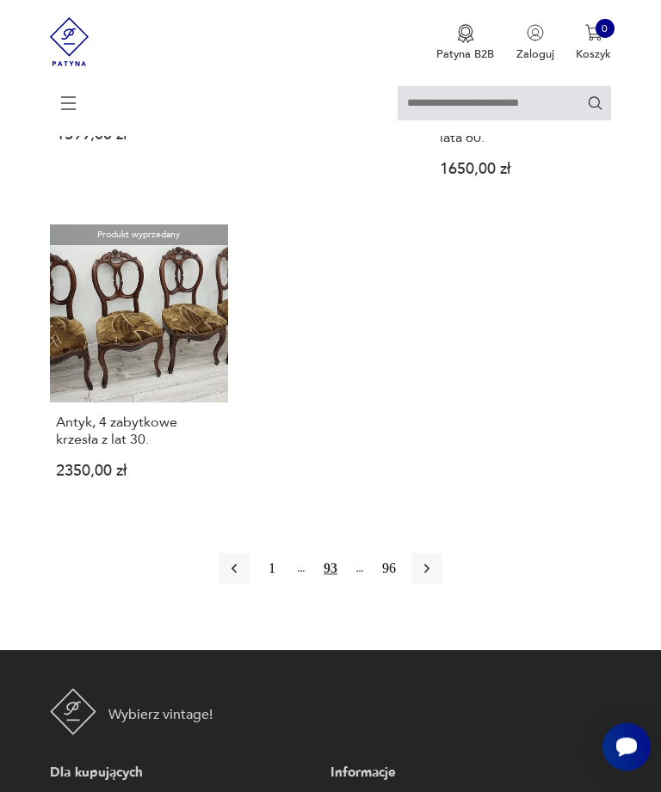
click at [225, 578] on icon "button" at bounding box center [233, 569] width 17 height 17
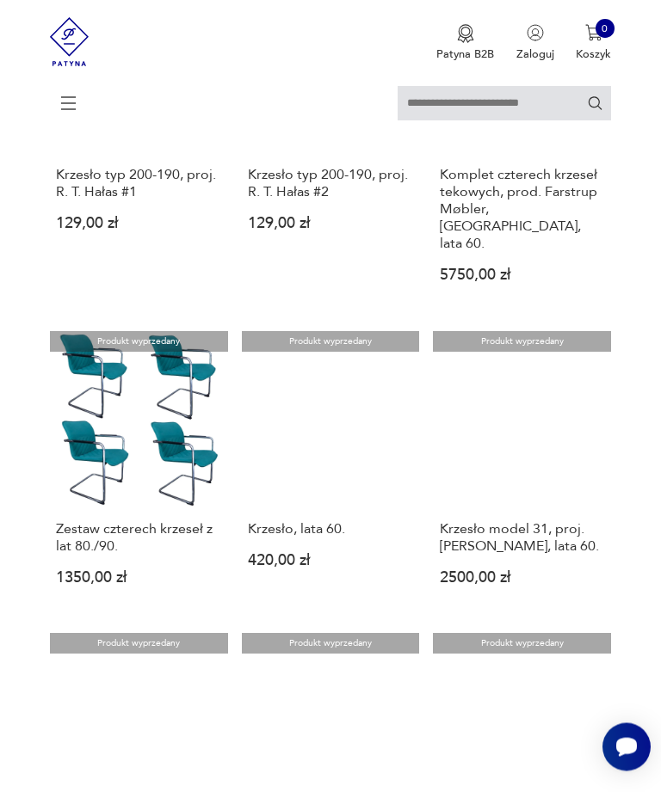
scroll to position [638, 0]
